Goal: Use online tool/utility: Utilize a website feature to perform a specific function

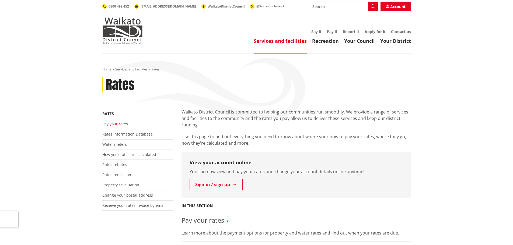
click at [118, 123] on link "Pay your rates" at bounding box center [115, 123] width 26 height 5
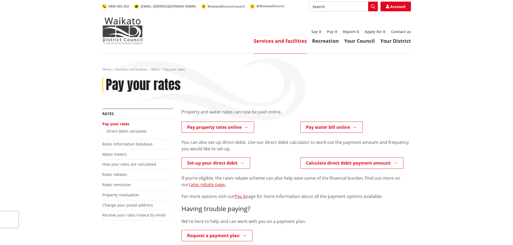
scroll to position [27, 0]
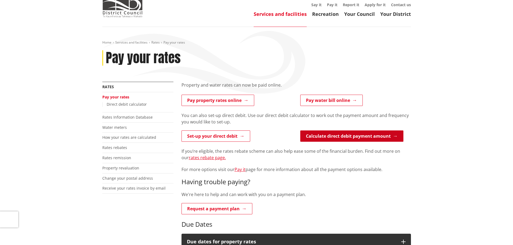
click at [351, 134] on link "Calculate direct debit payment amount" at bounding box center [351, 136] width 103 height 11
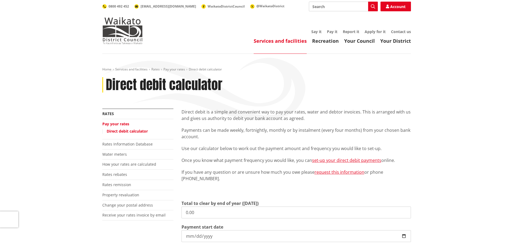
drag, startPoint x: 186, startPoint y: 211, endPoint x: 153, endPoint y: 206, distance: 34.0
click at [154, 206] on div "More from this section Rates Pay your rates Direct debit calculator Rates Infor…" at bounding box center [256, 219] width 317 height 221
click at [191, 214] on input "41978.83" at bounding box center [295, 213] width 229 height 12
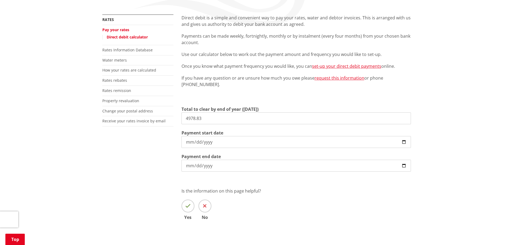
scroll to position [108, 0]
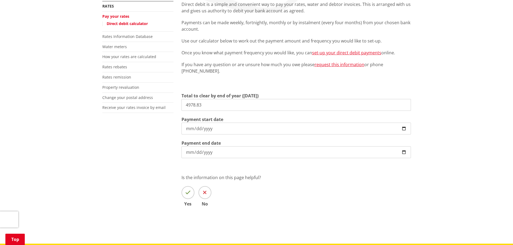
type input "4,978.83"
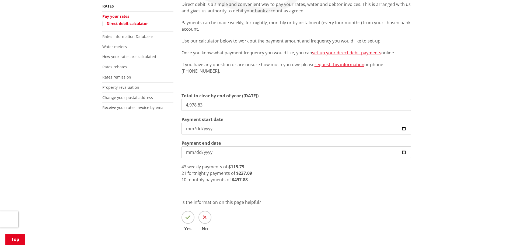
click at [404, 127] on input "2025-09-02" at bounding box center [295, 129] width 229 height 12
type input "2025-09-04"
